Goal: Obtain resource: Download file/media

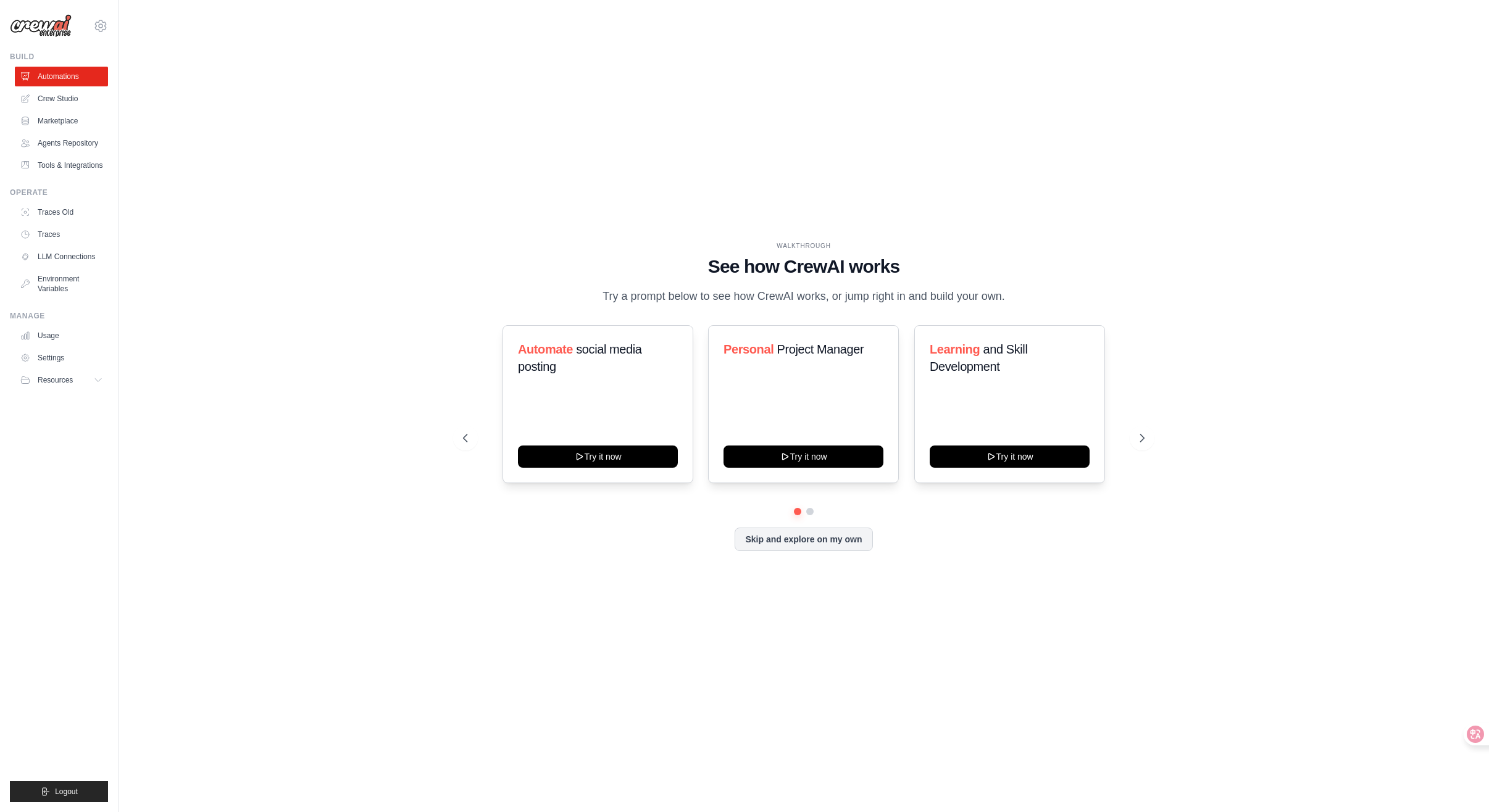
click at [63, 101] on link "Crew Studio" at bounding box center [61, 99] width 93 height 20
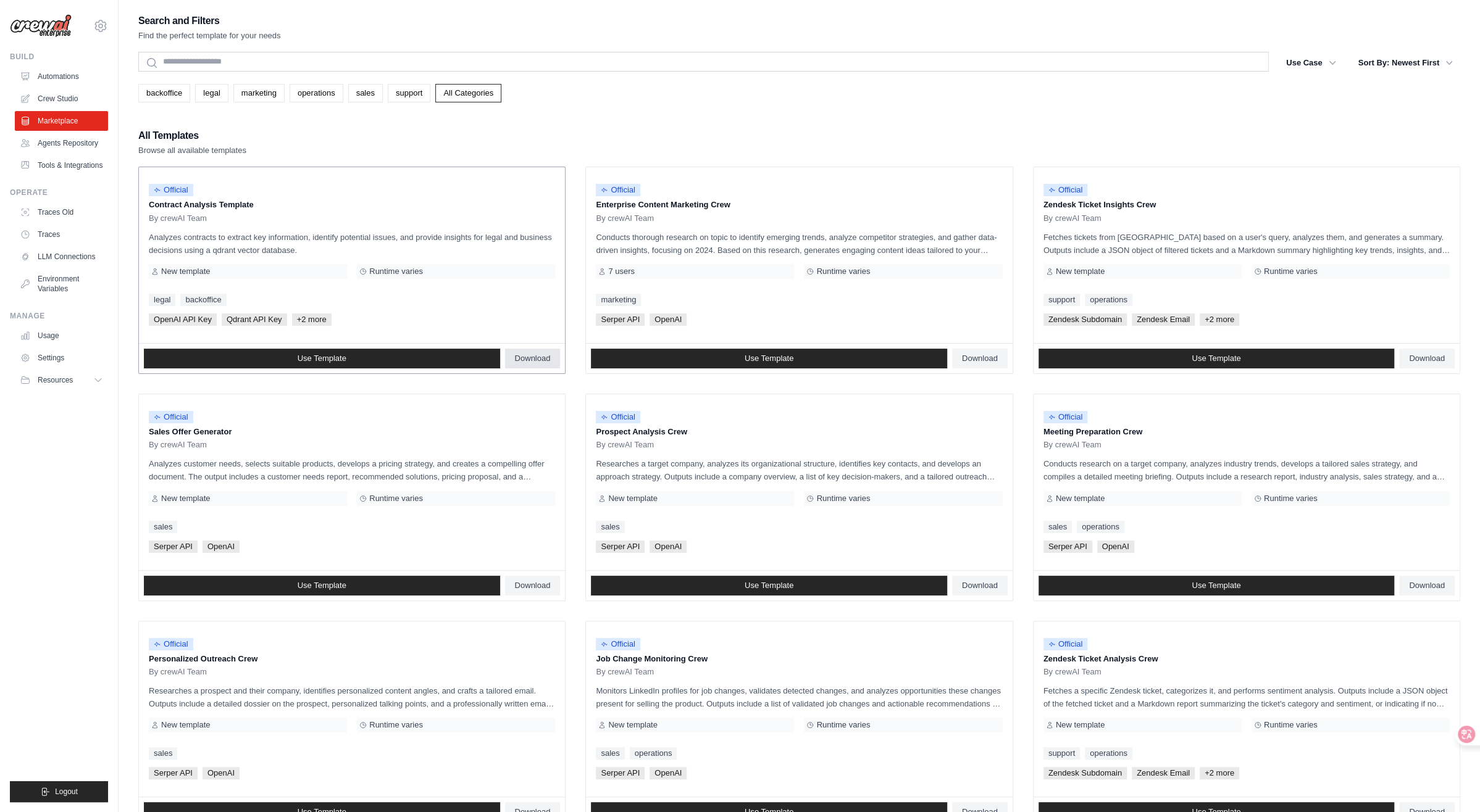
click at [538, 354] on span "Download" at bounding box center [533, 358] width 36 height 10
click at [573, 624] on ul "Official Contract Analysis Template By crewAI Team Analyzes contracts to extrac…" at bounding box center [799, 611] width 1322 height 888
